Goal: Transaction & Acquisition: Purchase product/service

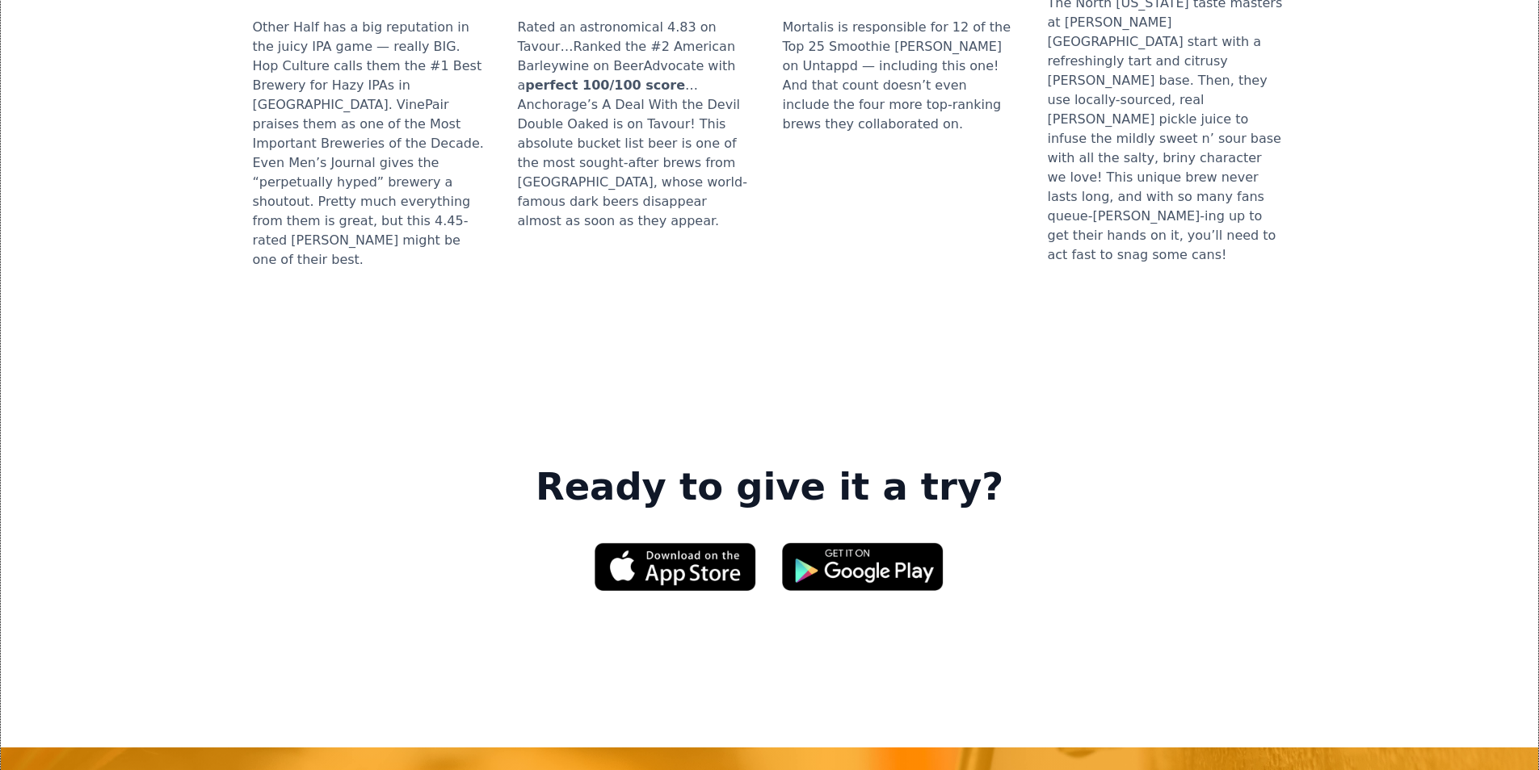
scroll to position [2181, 0]
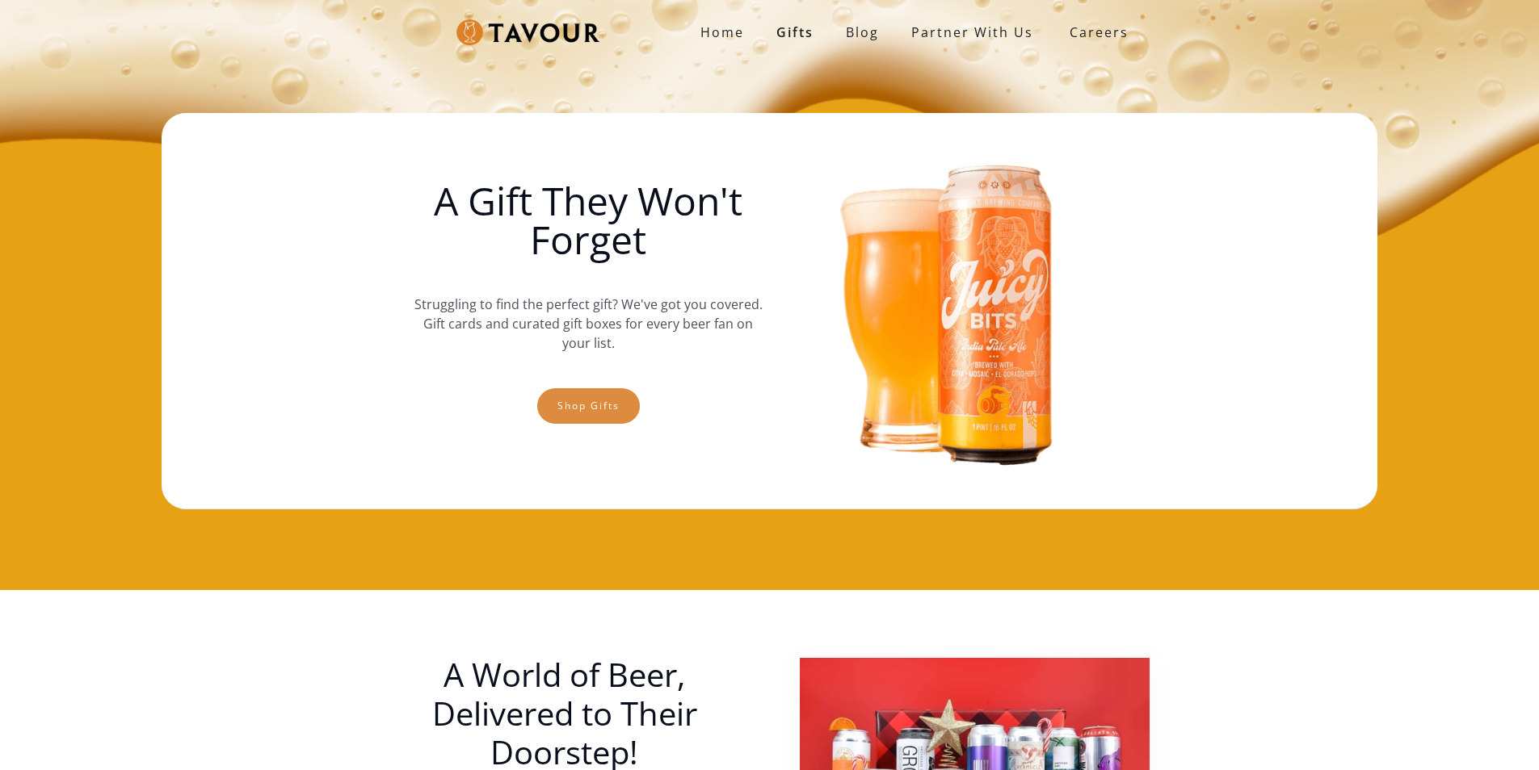
click at [598, 402] on link "Shop gifts" at bounding box center [588, 406] width 103 height 36
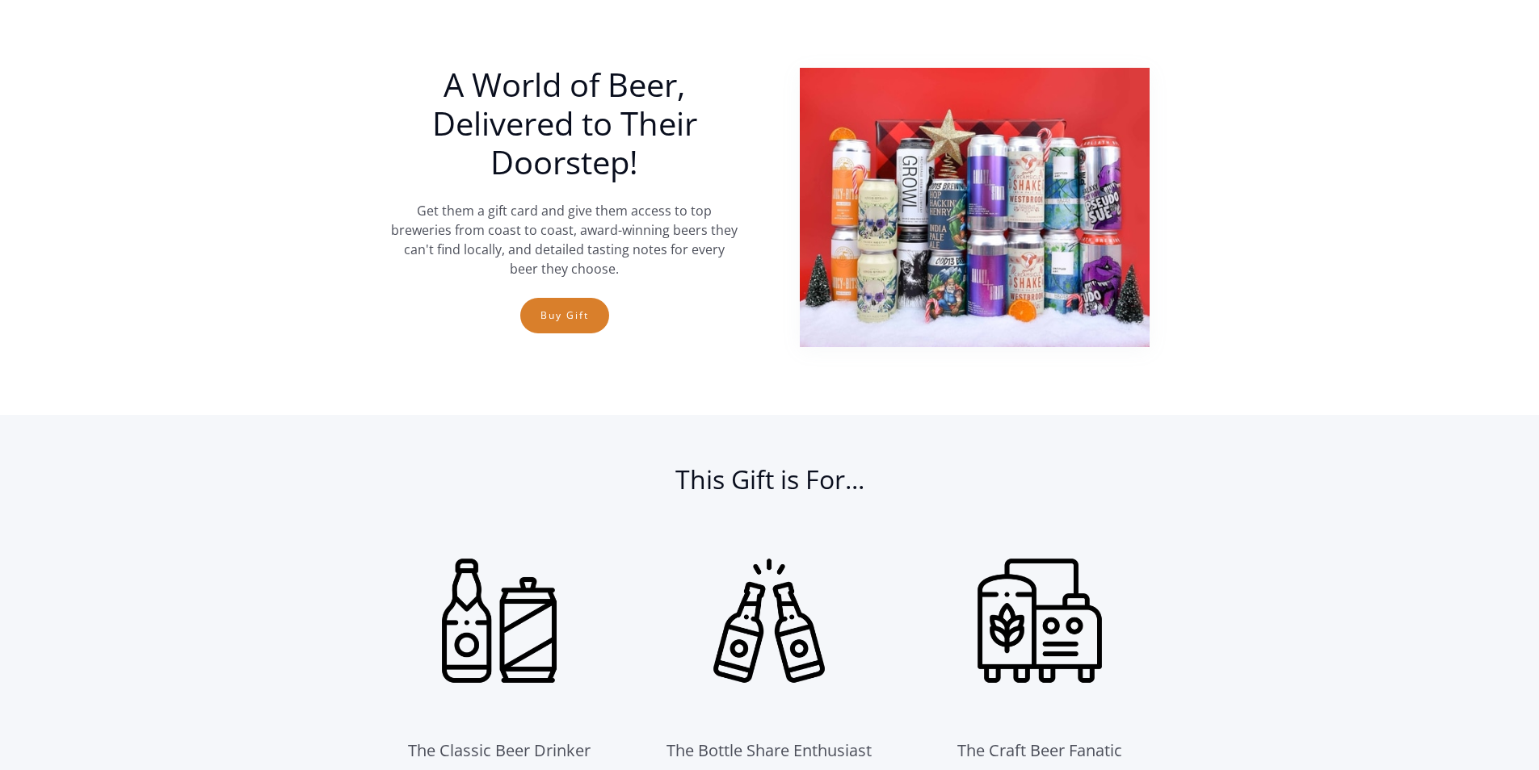
scroll to position [25, 0]
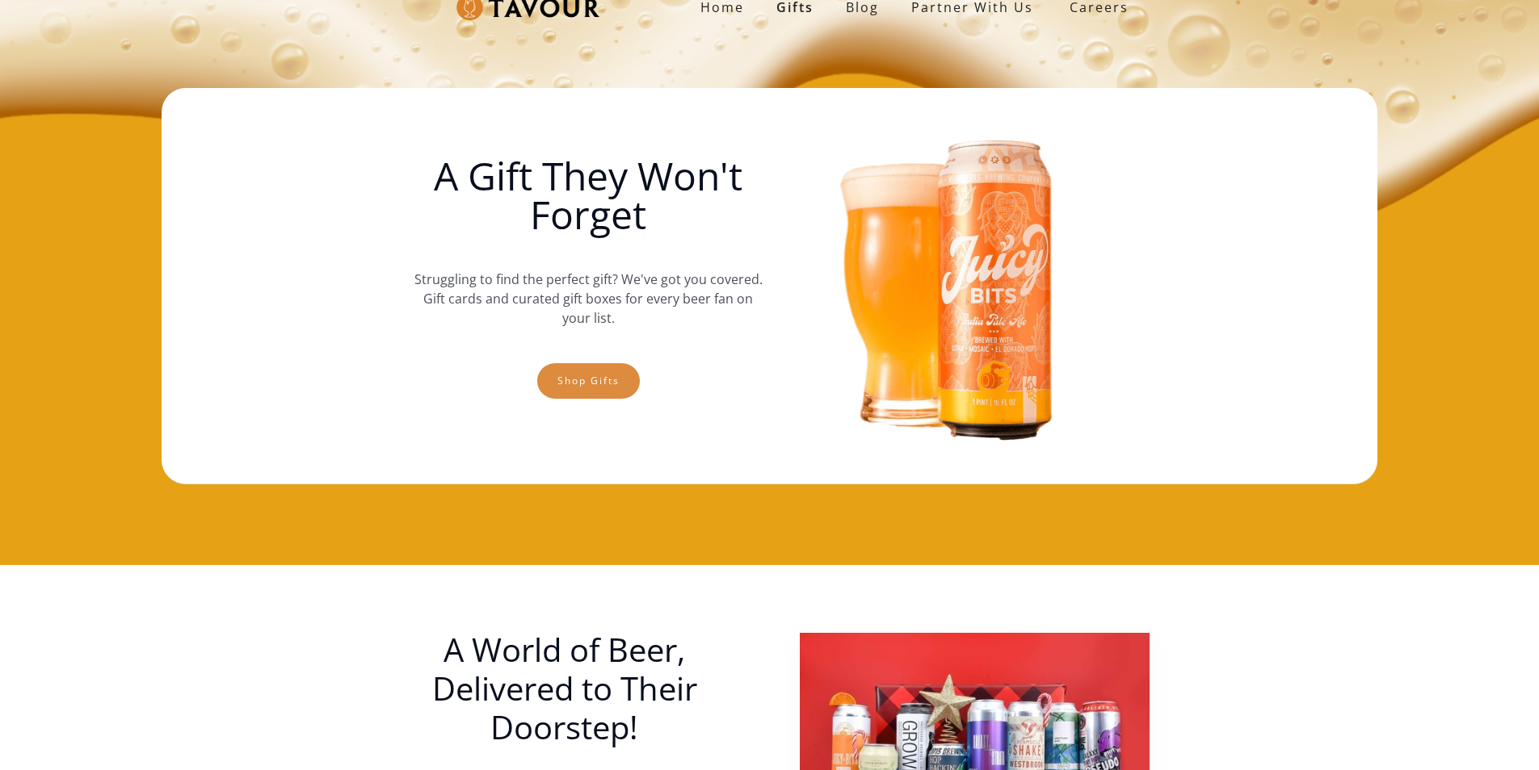
click at [548, 391] on link "Shop gifts" at bounding box center [588, 381] width 103 height 36
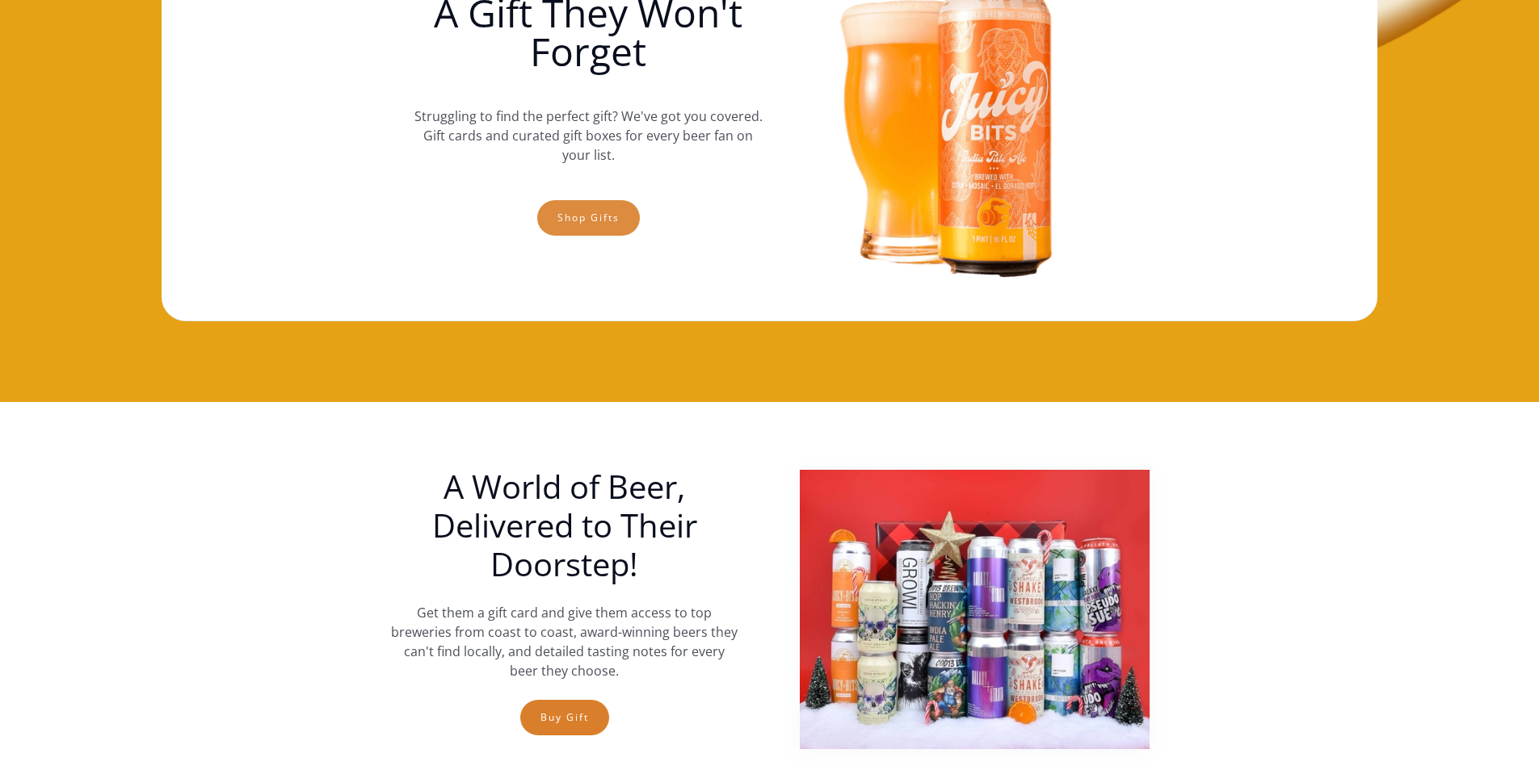
scroll to position [106, 0]
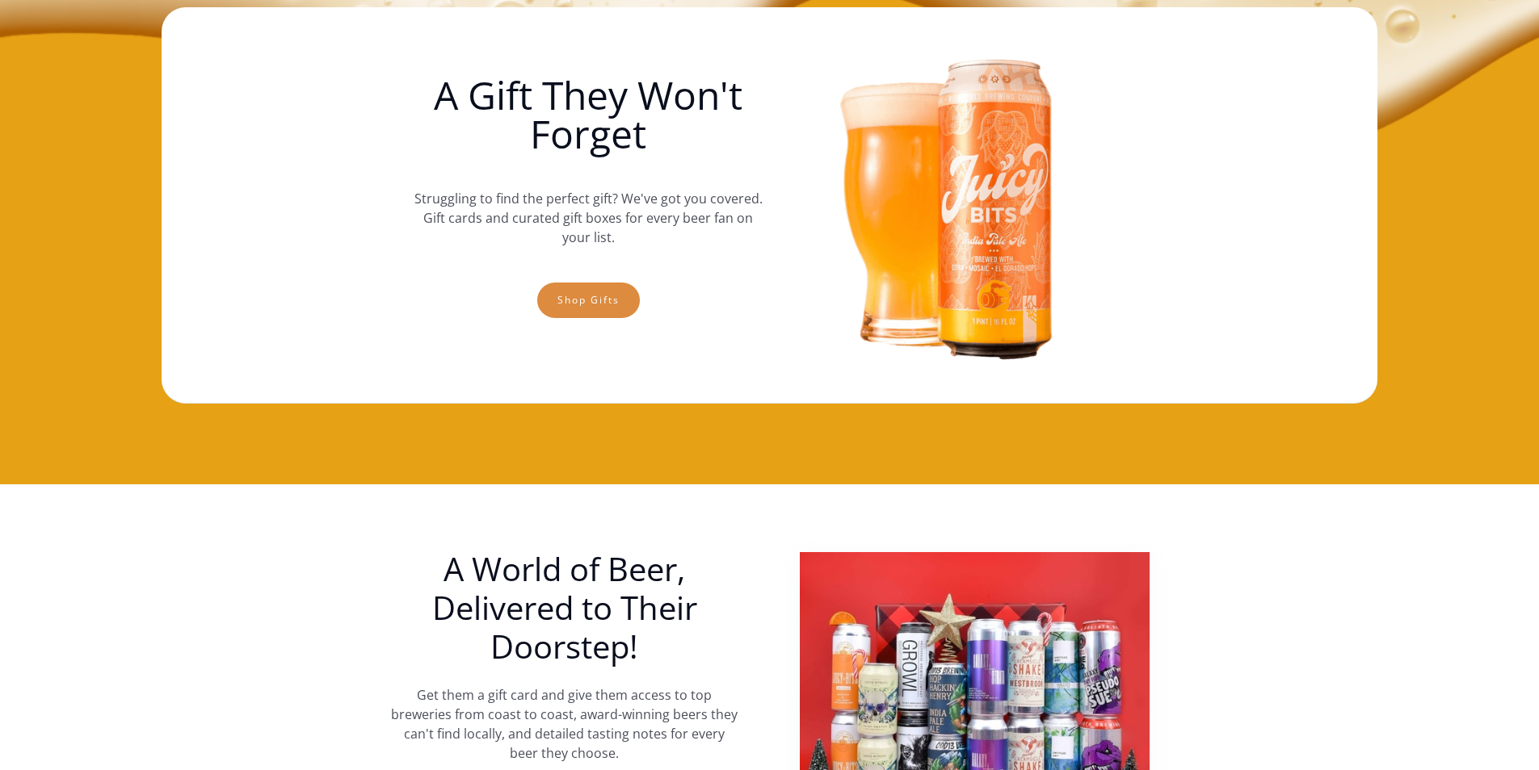
click at [612, 297] on link "Shop gifts" at bounding box center [588, 301] width 103 height 36
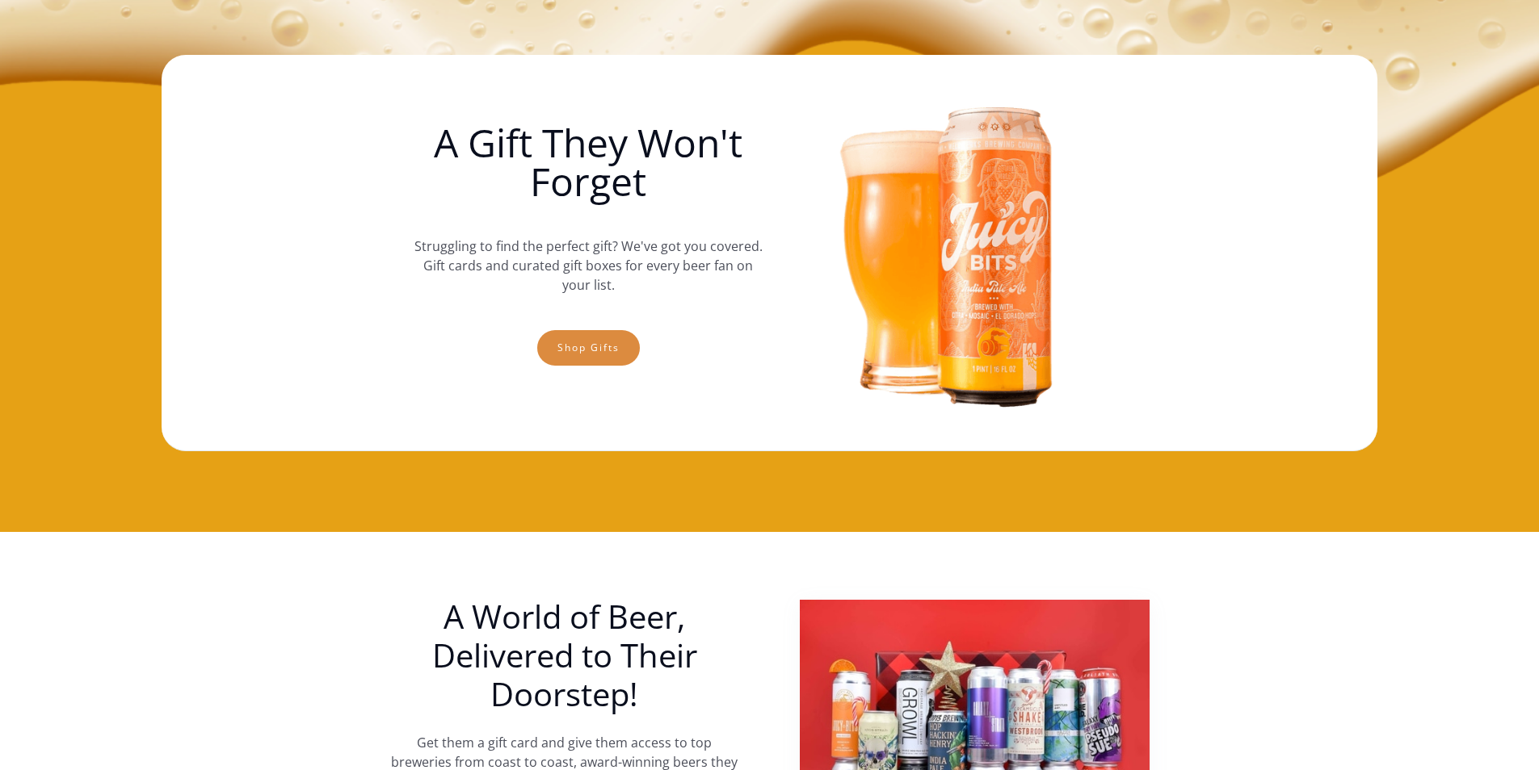
scroll to position [0, 0]
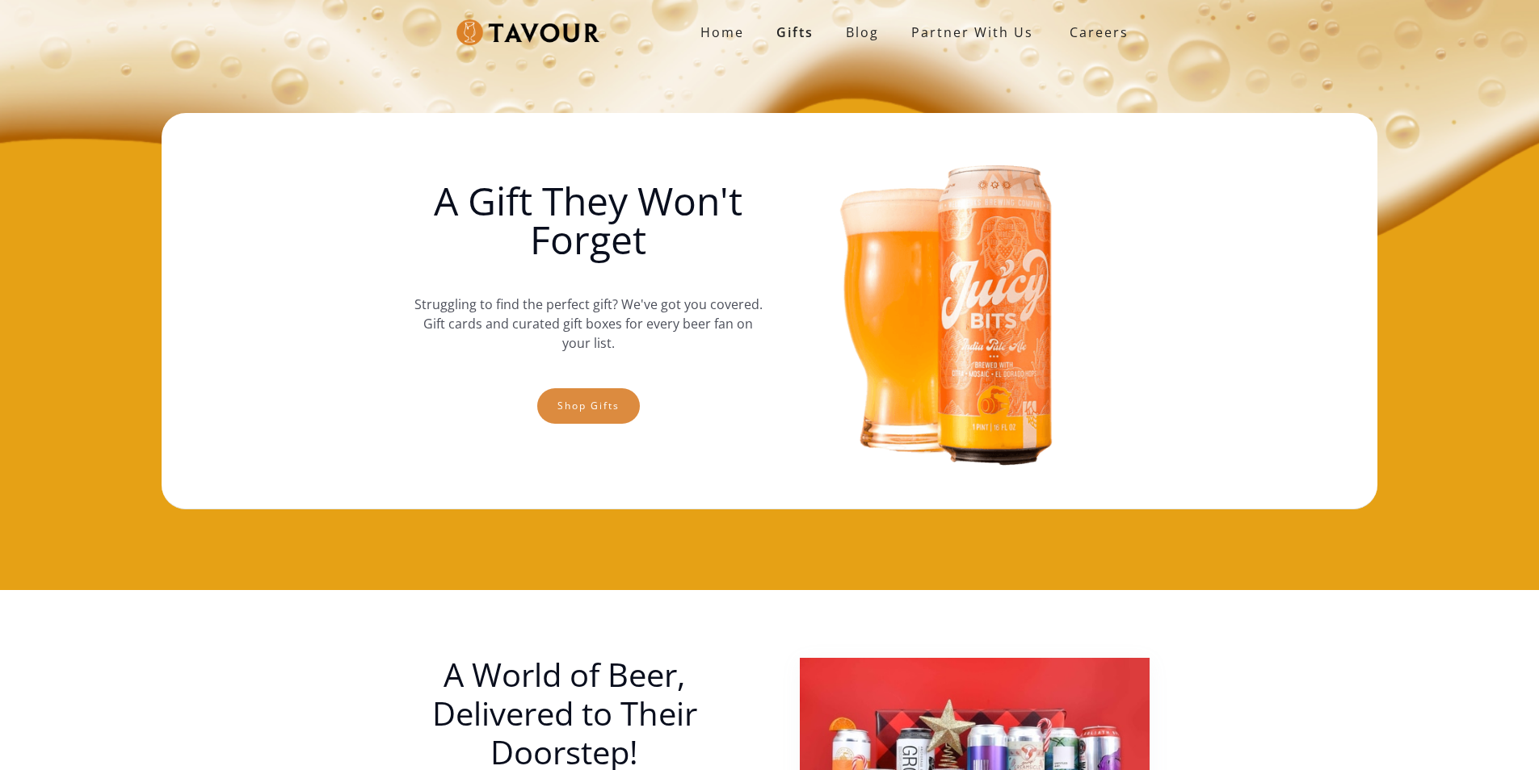
click at [605, 407] on link "Shop gifts" at bounding box center [588, 406] width 103 height 36
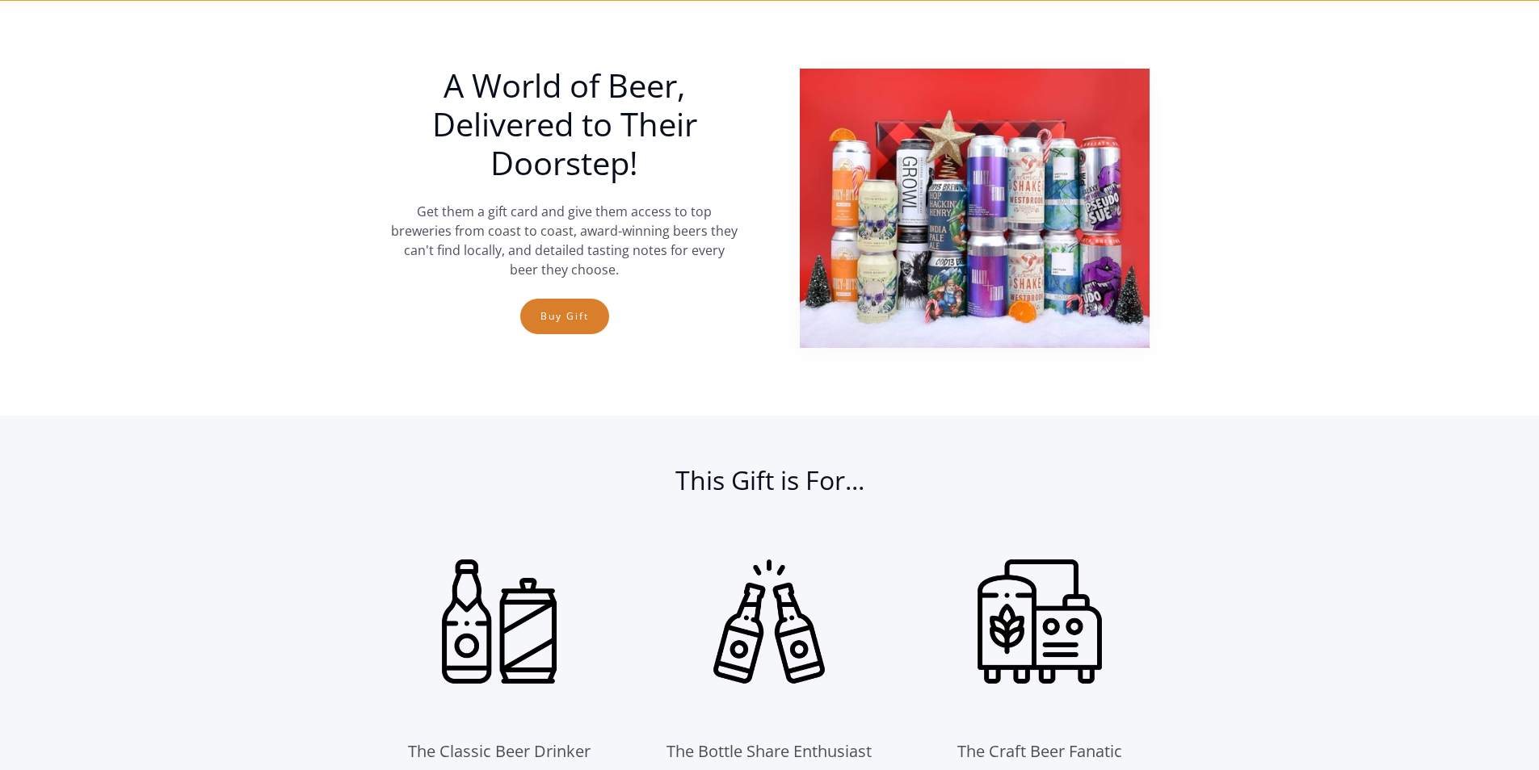
scroll to position [590, 0]
